Goal: Task Accomplishment & Management: Use online tool/utility

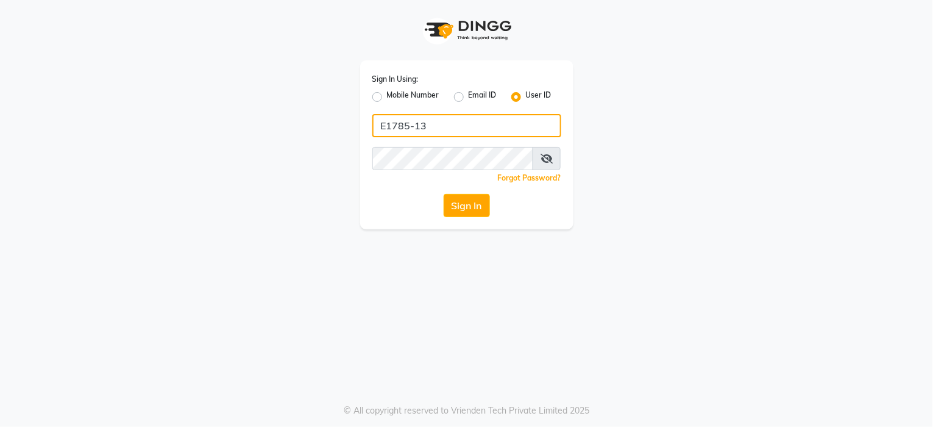
drag, startPoint x: 0, startPoint y: 0, endPoint x: 417, endPoint y: 121, distance: 434.5
click at [417, 121] on input "E1785-13" at bounding box center [466, 125] width 189 height 23
type input "e3843-01"
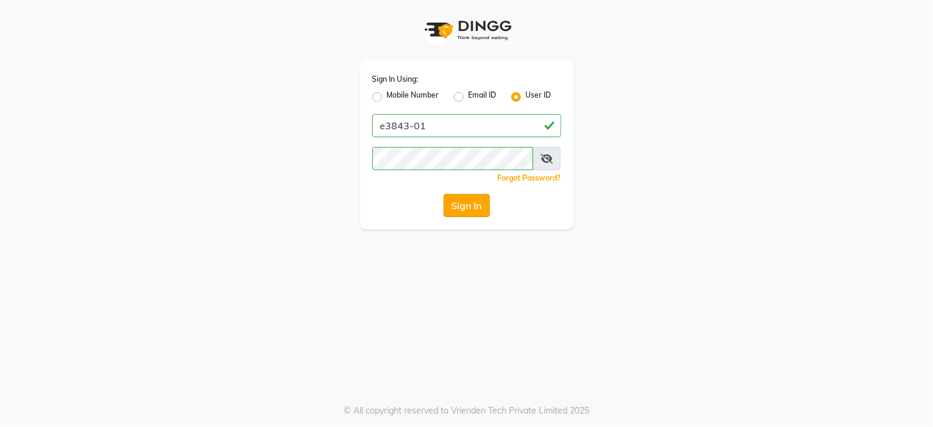
click at [458, 205] on button "Sign In" at bounding box center [467, 205] width 46 height 23
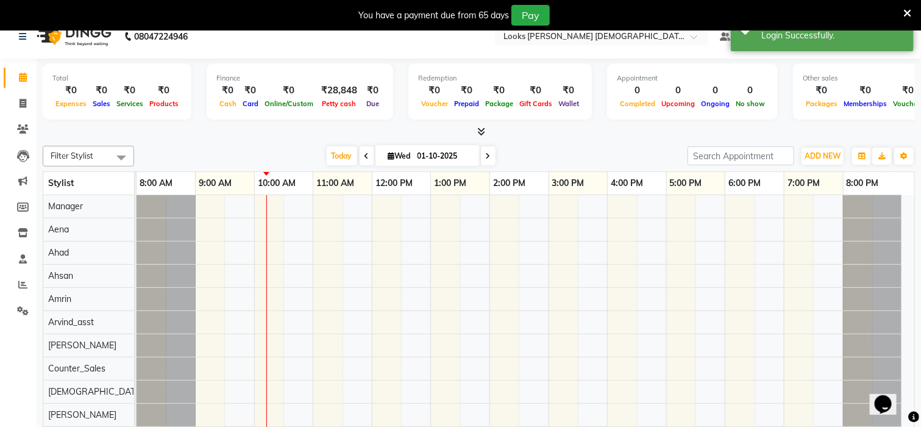
scroll to position [30, 0]
